Goal: Answer question/provide support: Answer question/provide support

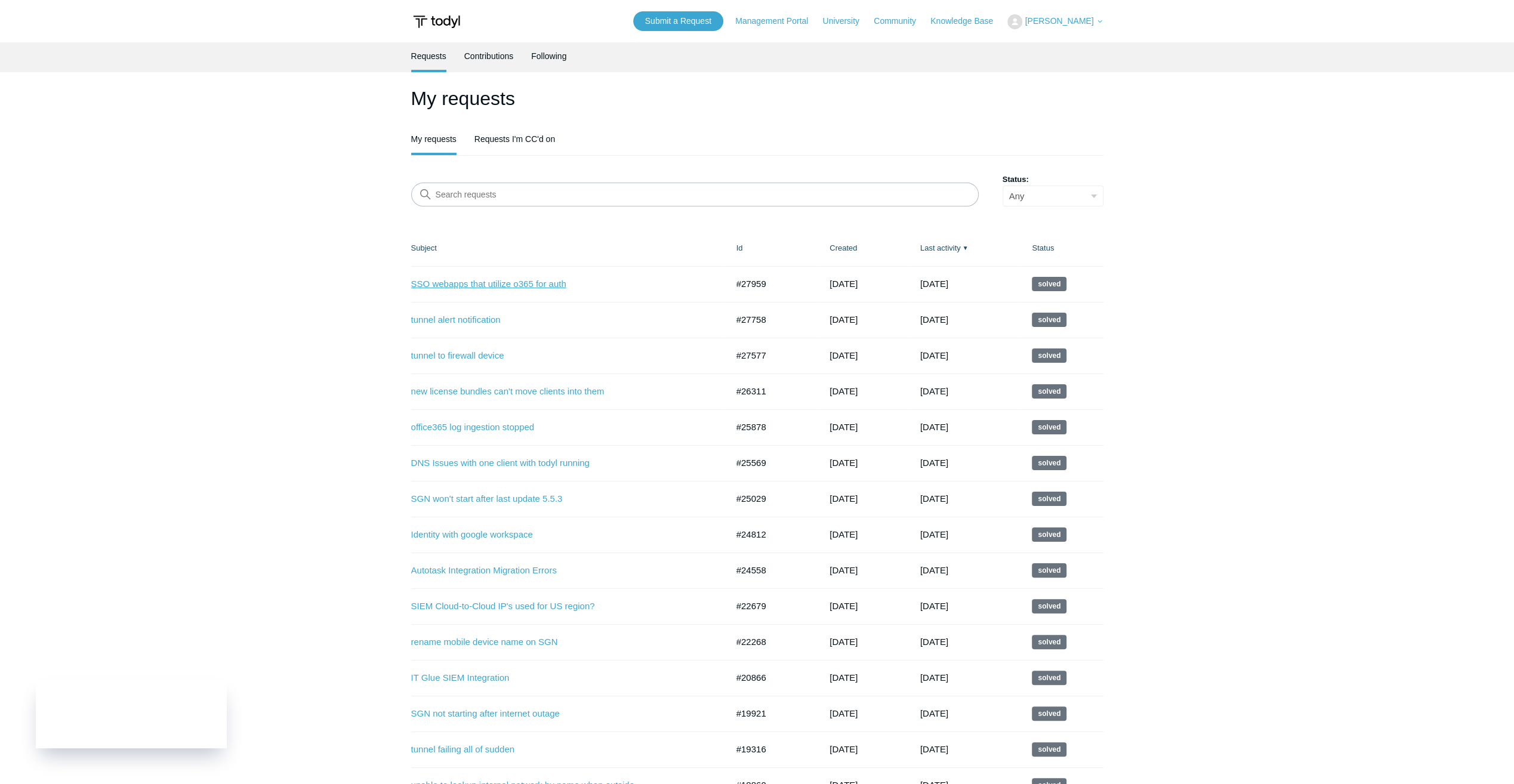
click at [509, 282] on link "SSO webapps that utilize o365 for auth" at bounding box center [560, 284] width 299 height 14
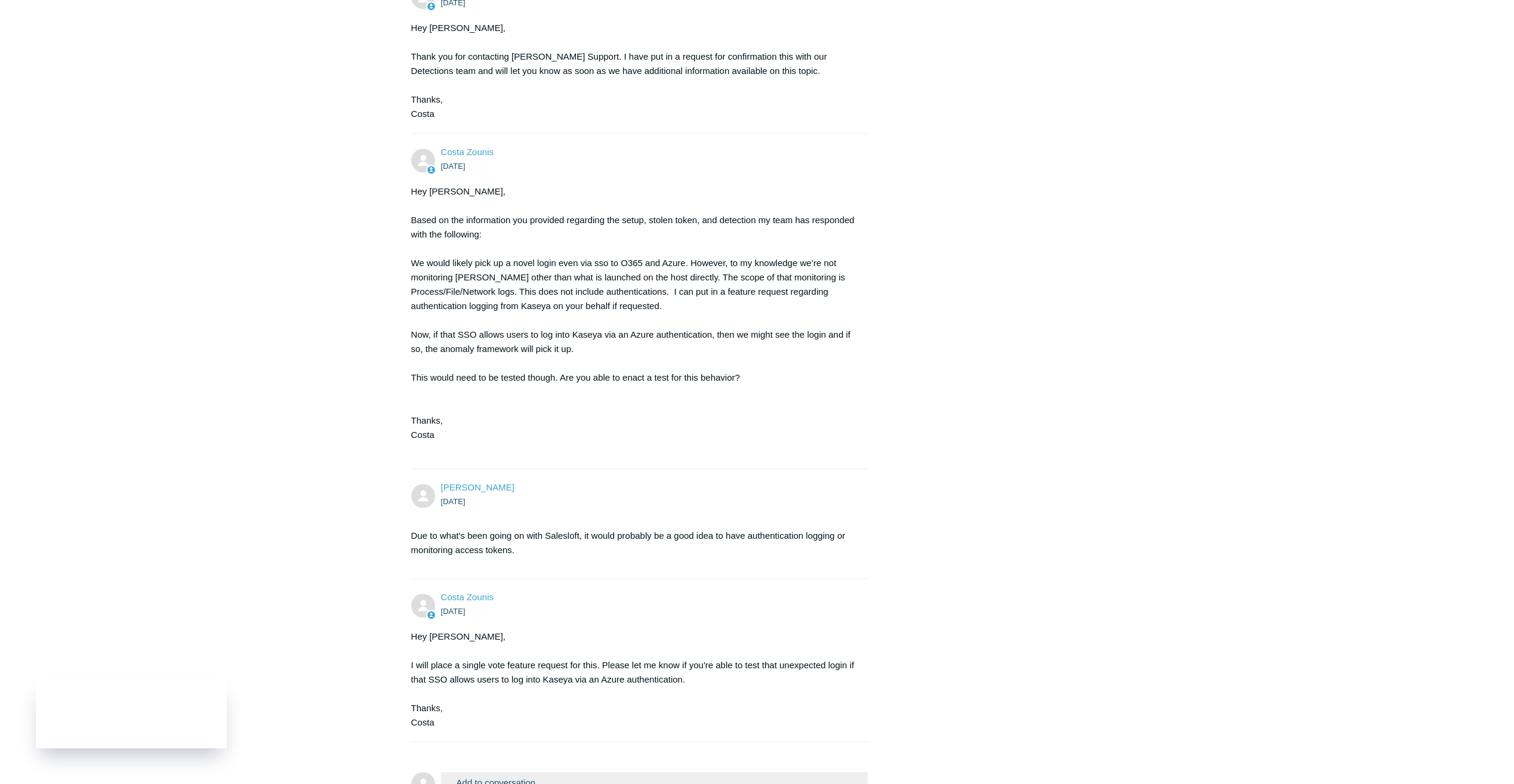
scroll to position [670, 0]
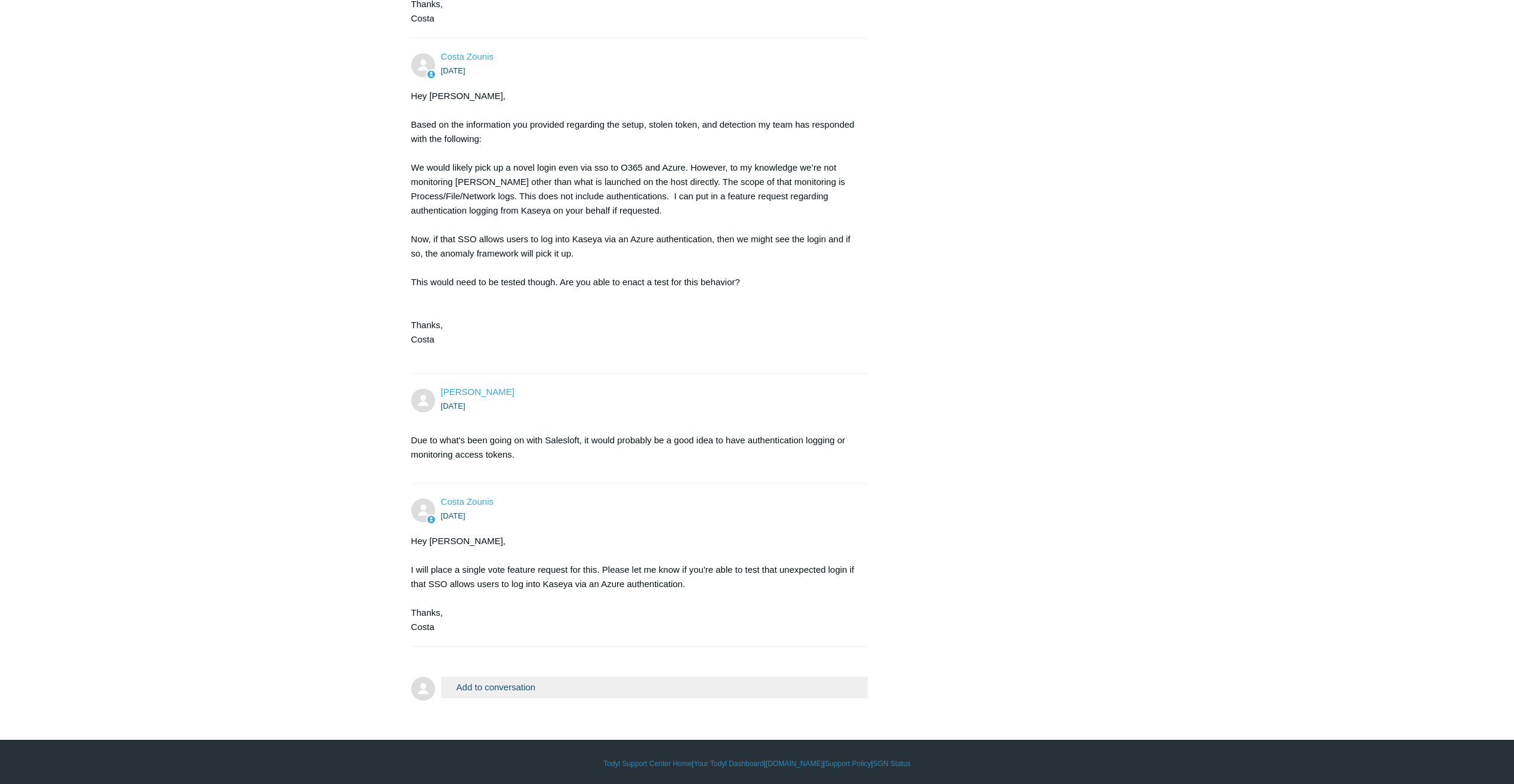
click at [464, 679] on button "Add to conversation" at bounding box center [654, 687] width 427 height 21
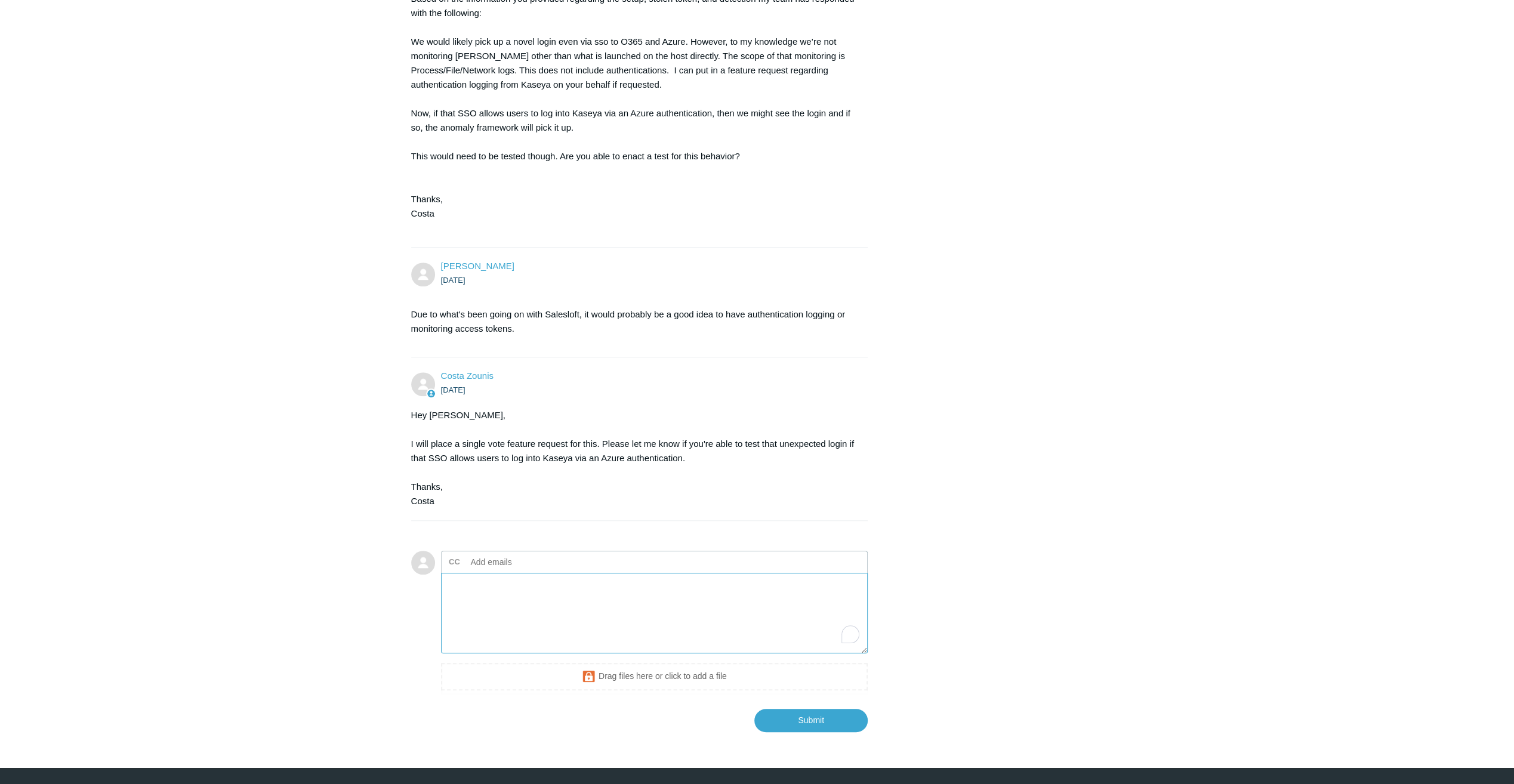
scroll to position [823, 0]
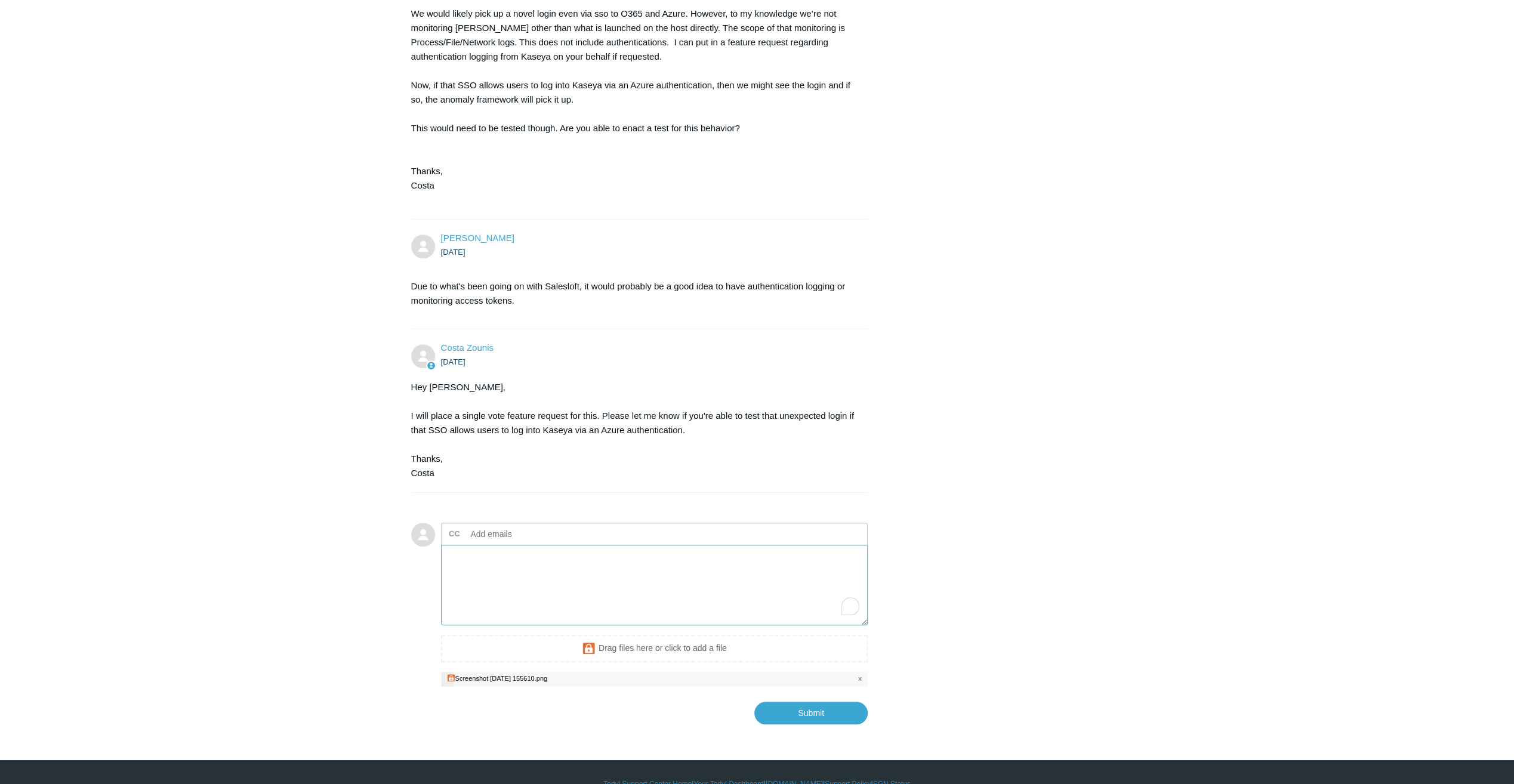
click at [489, 577] on textarea "To enrich screen reader interactions, please activate Accessibility in Grammarl…" at bounding box center [654, 585] width 427 height 81
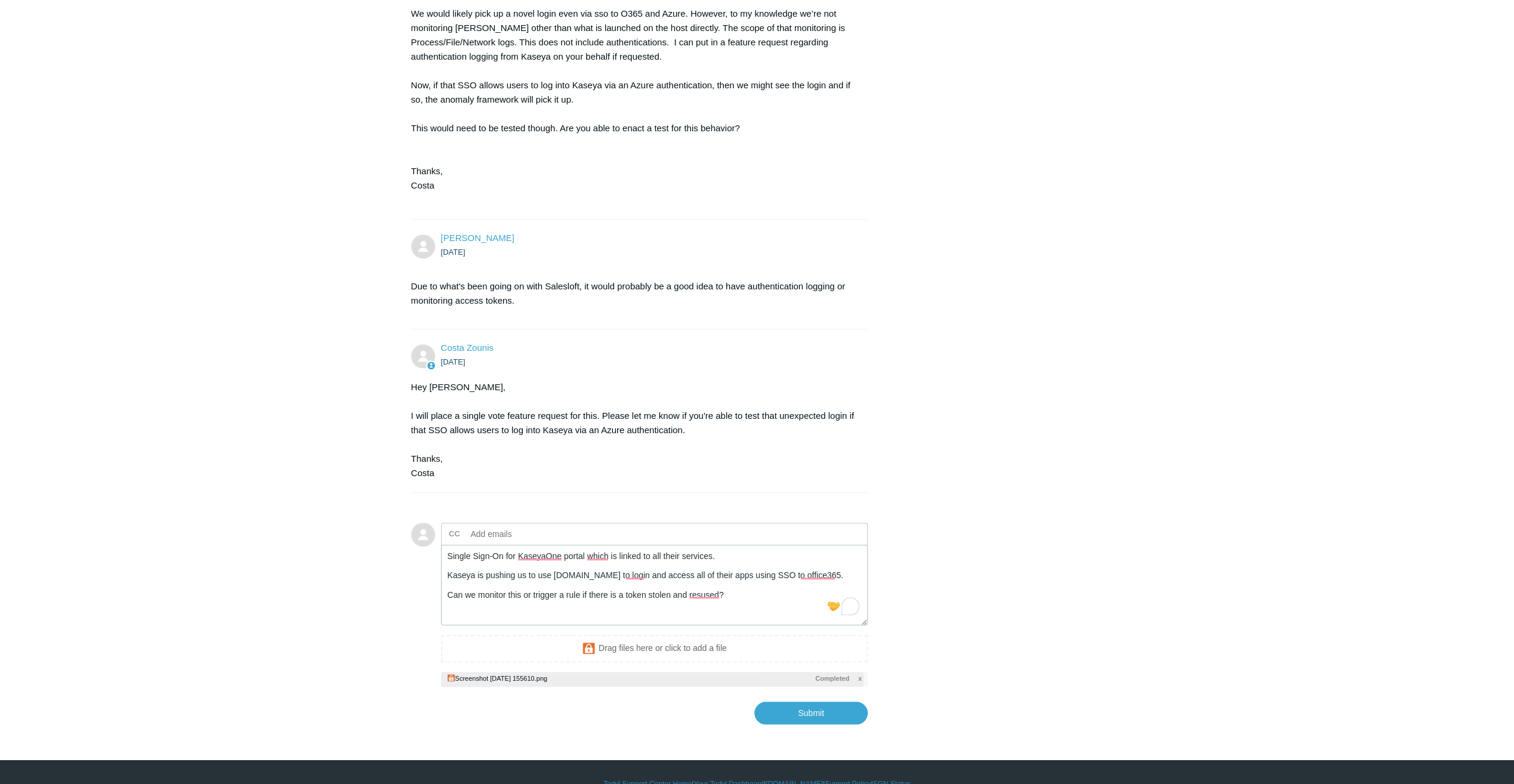
click at [859, 677] on span "x" at bounding box center [860, 679] width 4 height 10
click at [586, 591] on textarea "Single Sign-On for KaseyaOne portal which is linked to all their services. Kase…" at bounding box center [654, 585] width 427 height 81
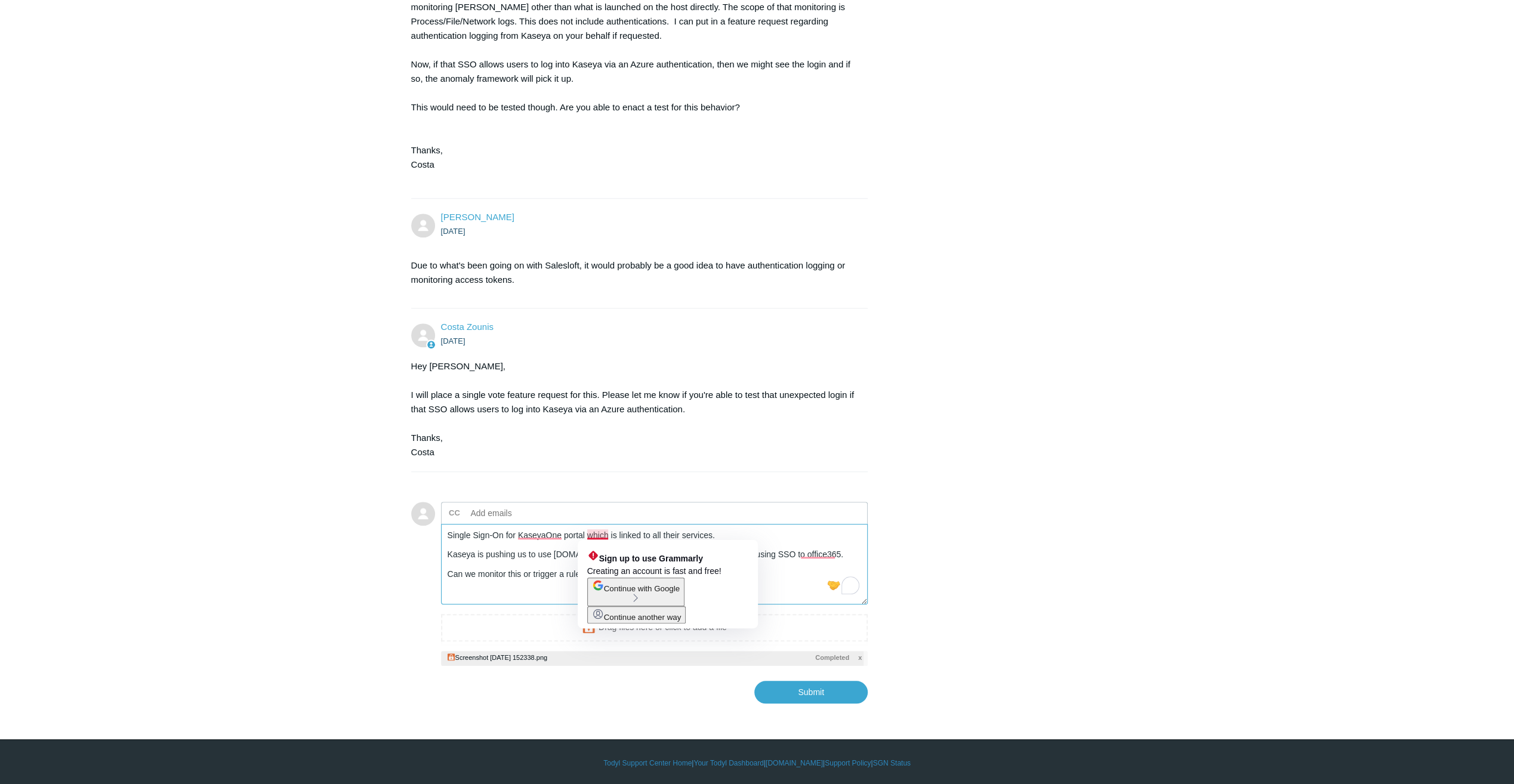
click at [506, 555] on textarea "Single Sign-On for KaseyaOne portal which is linked to all their services. Kase…" at bounding box center [654, 564] width 427 height 81
click at [470, 585] on textarea "Single Sign-On for KaseyaOne portal which is linked to all their services. Kase…" at bounding box center [654, 564] width 427 height 81
click at [743, 572] on textarea "Single Sign-On for KaseyaOne portal which is linked to all their services. Kase…" at bounding box center [654, 564] width 427 height 81
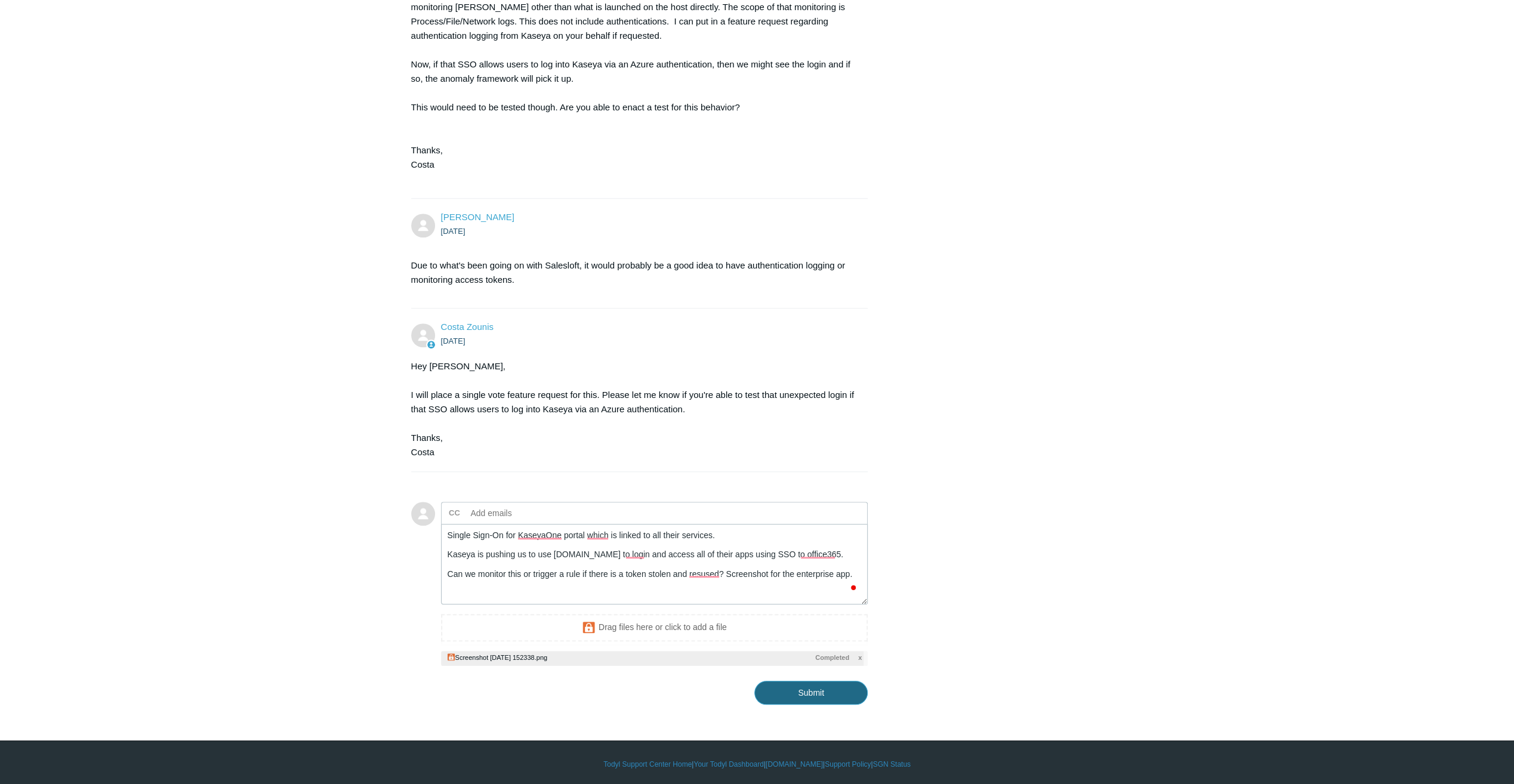
drag, startPoint x: 825, startPoint y: 690, endPoint x: 817, endPoint y: 690, distance: 8.0
click at [825, 690] on input "Submit" at bounding box center [811, 692] width 113 height 24
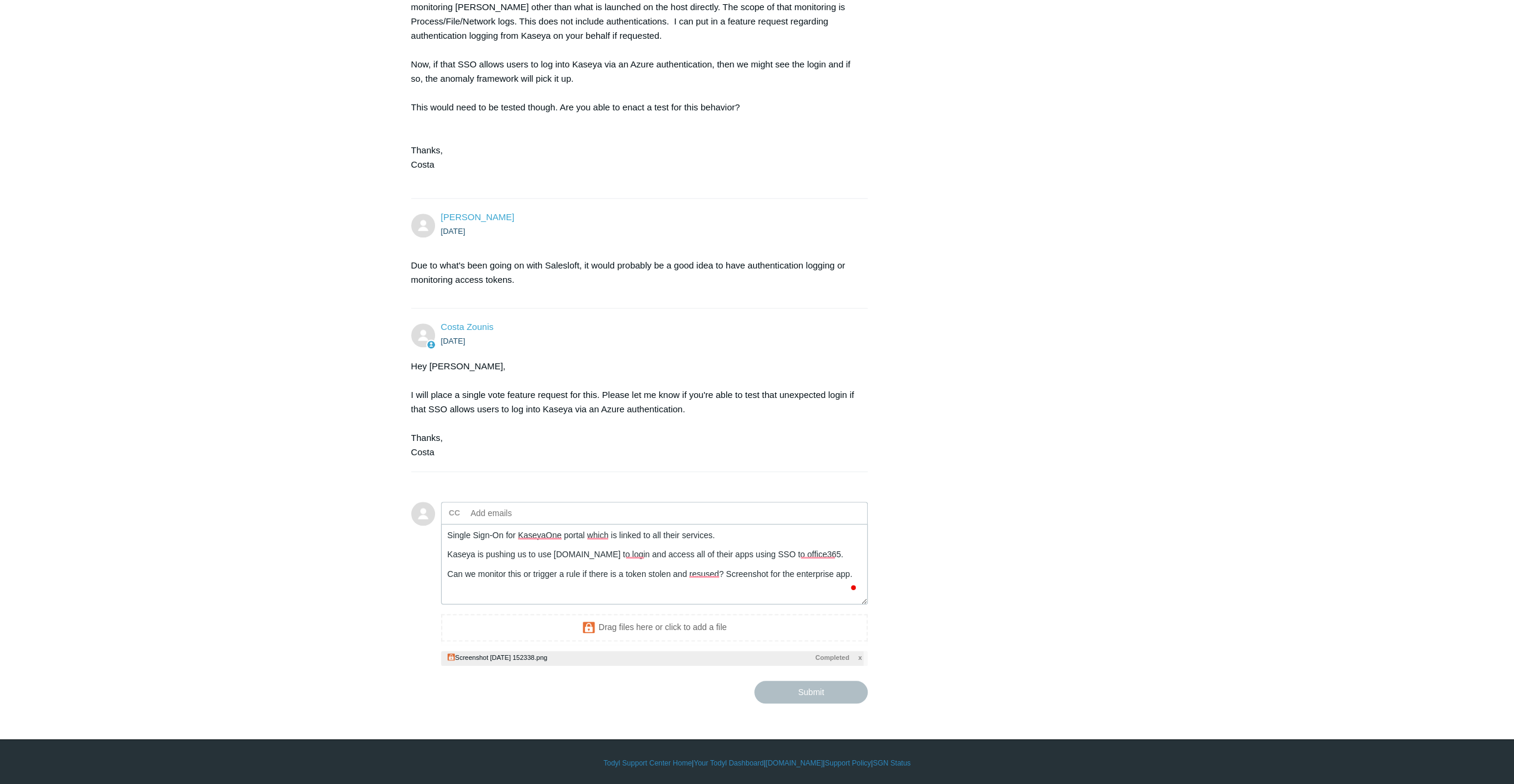
type textarea "Single Sign-On for KaseyaOne portal which is linked to all their services. Kase…"
